Goal: Book appointment/travel/reservation

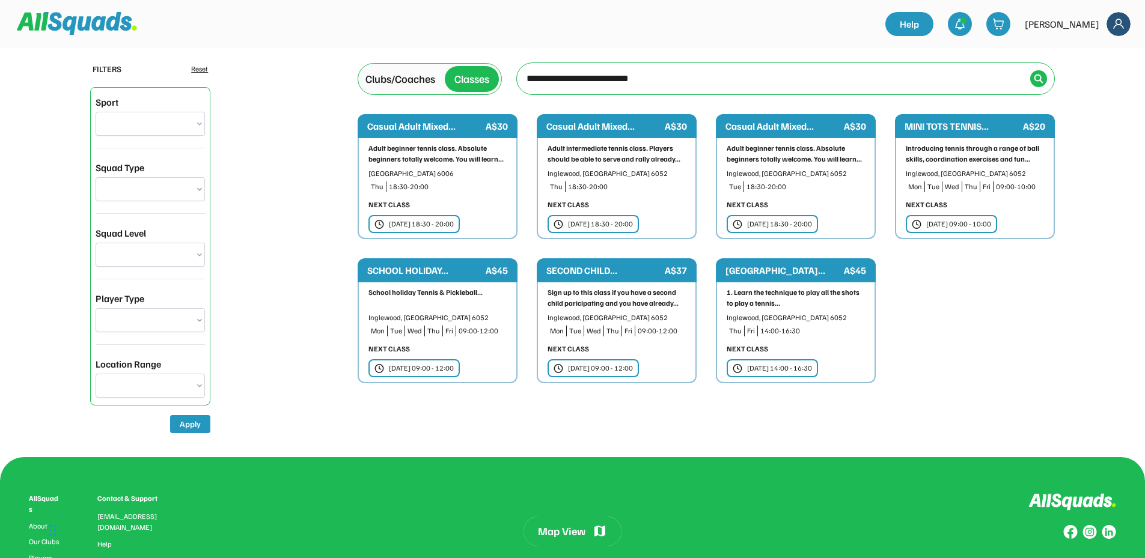
click at [783, 126] on div "Casual Adult Mixed..." at bounding box center [783, 126] width 116 height 14
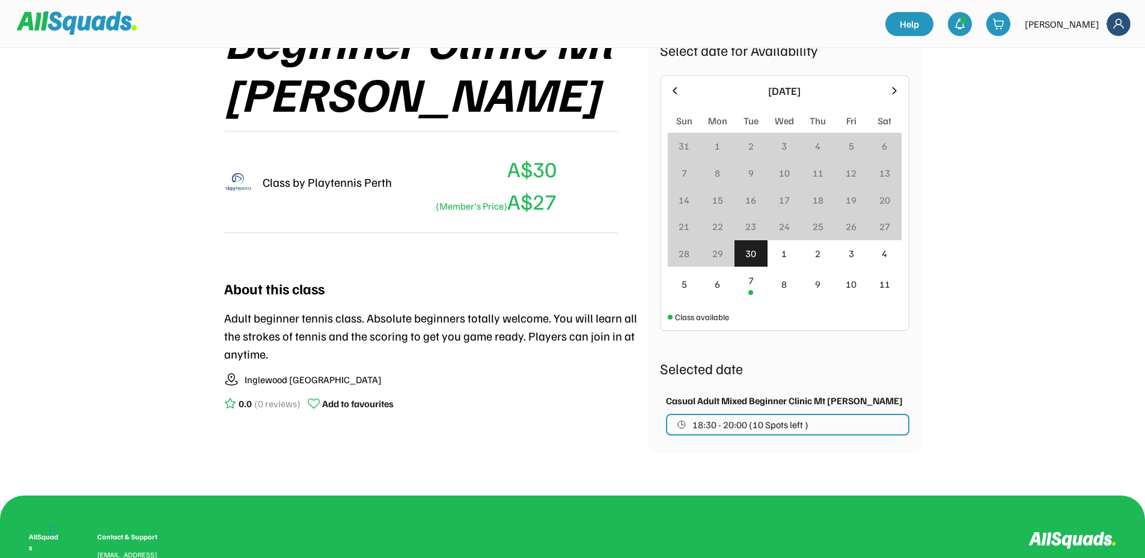
scroll to position [300, 0]
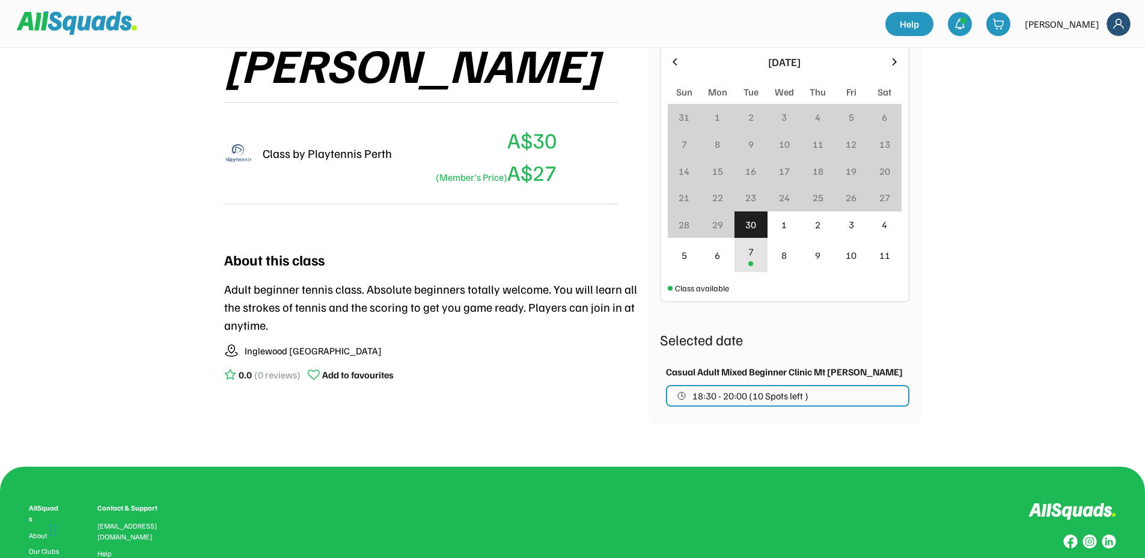
click at [757, 256] on div "7" at bounding box center [751, 255] width 34 height 34
click at [758, 219] on div "30" at bounding box center [751, 224] width 34 height 27
click at [752, 220] on div "30" at bounding box center [750, 224] width 11 height 14
click at [896, 61] on icon at bounding box center [893, 61] width 13 height 13
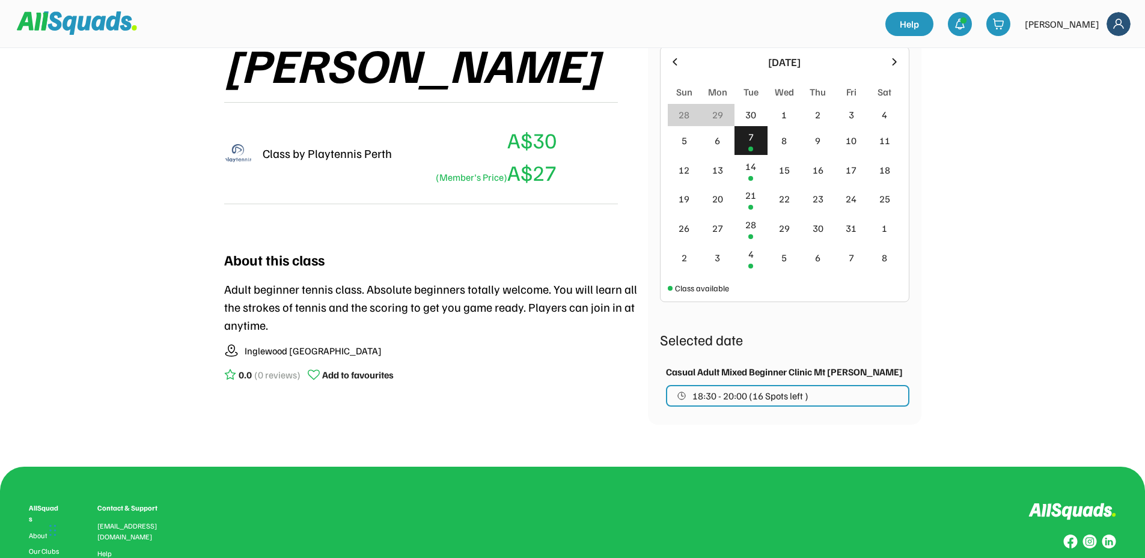
click at [673, 65] on icon at bounding box center [674, 61] width 13 height 13
